Goal: Transaction & Acquisition: Purchase product/service

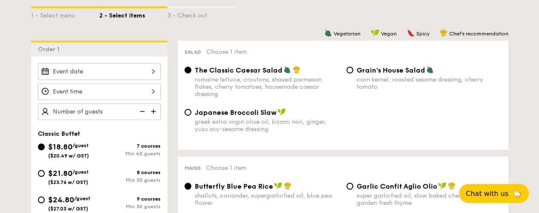
scroll to position [213, 0]
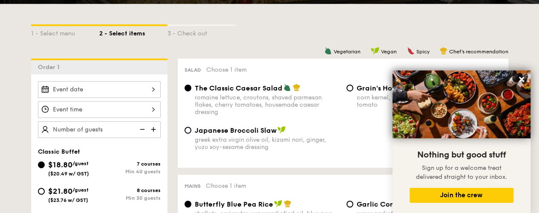
scroll to position [213, 0]
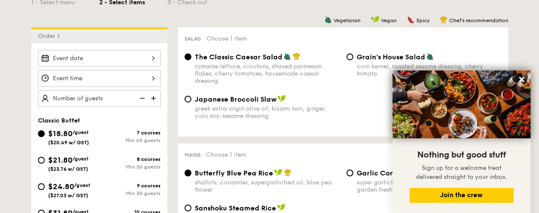
click at [71, 156] on span "$21.80" at bounding box center [60, 159] width 24 height 9
click at [45, 156] on input "$21.80 /guest ($23.76 w/ GST) 8 courses Min 30 guests" at bounding box center [41, 159] width 7 height 7
radio input "true"
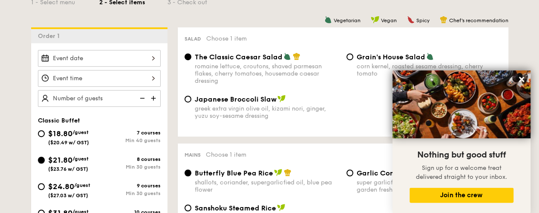
radio input "true"
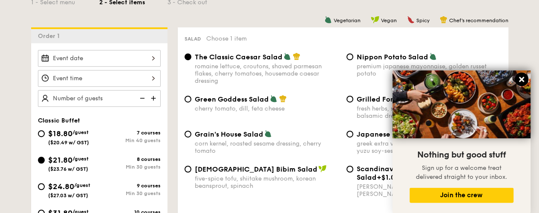
click at [524, 79] on icon at bounding box center [522, 79] width 8 height 8
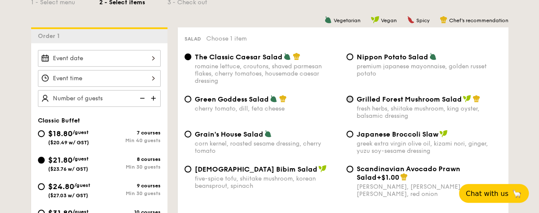
click at [352, 100] on input "Grilled Forest Mushroom Salad fresh herbs, shiitake mushroom, king oyster, bals…" at bounding box center [349, 98] width 7 height 7
radio input "true"
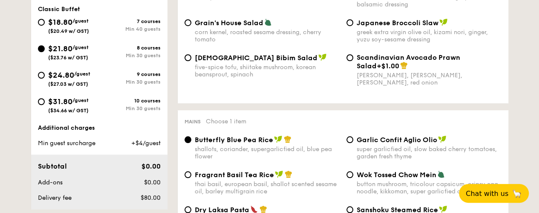
scroll to position [383, 0]
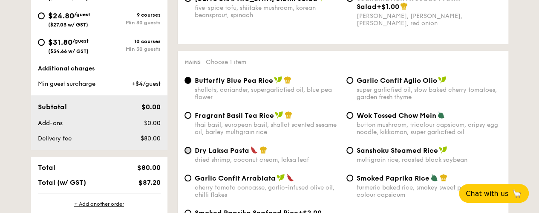
click at [189, 151] on input "Dry Laksa Pasta dried shrimp, coconut cream, laksa leaf" at bounding box center [187, 150] width 7 height 7
radio input "true"
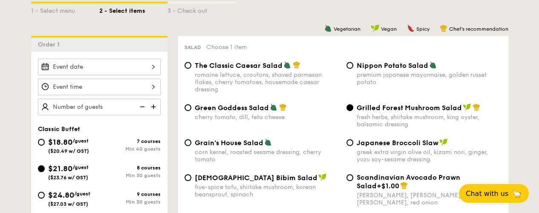
scroll to position [170, 0]
